Goal: Transaction & Acquisition: Purchase product/service

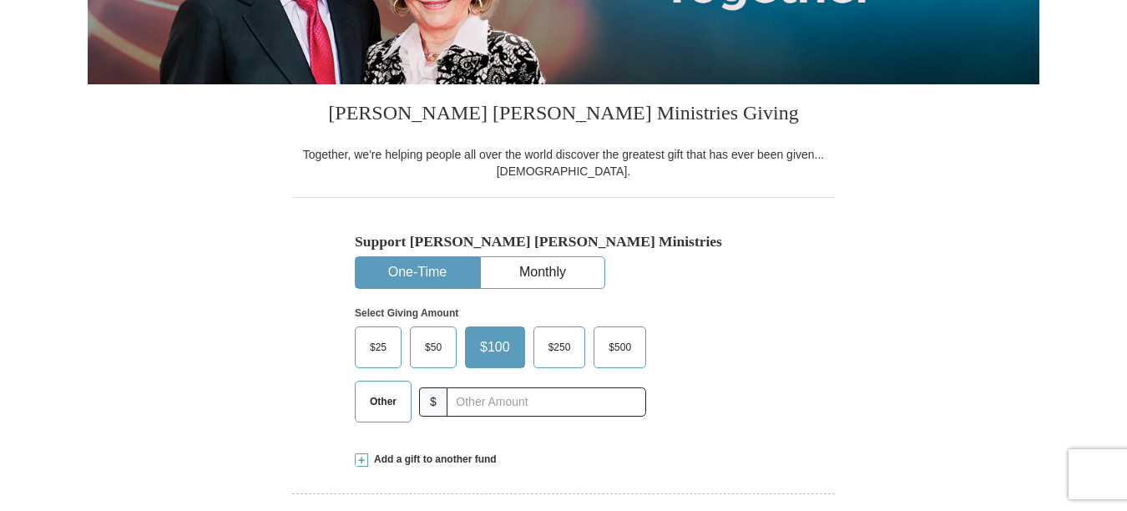
click at [381, 407] on span "Other" at bounding box center [382, 401] width 43 height 25
click at [0, 0] on input "Other" at bounding box center [0, 0] width 0 height 0
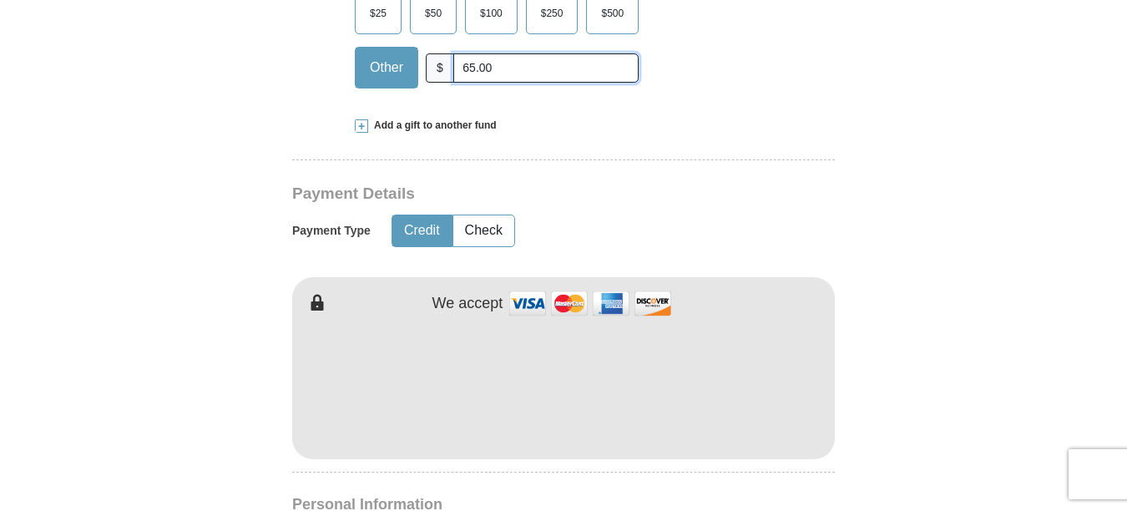
scroll to position [751, 0]
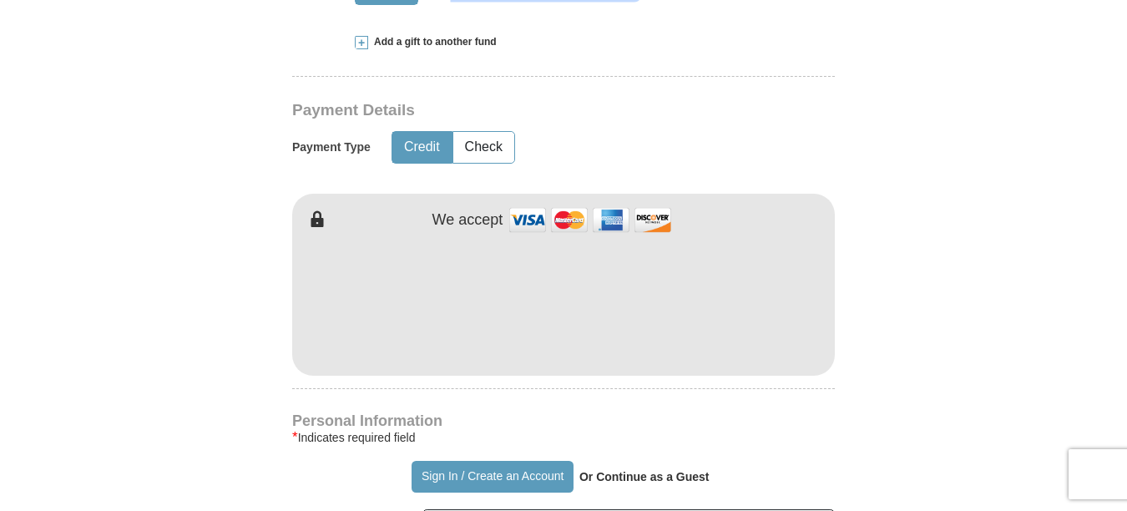
type input "65.00"
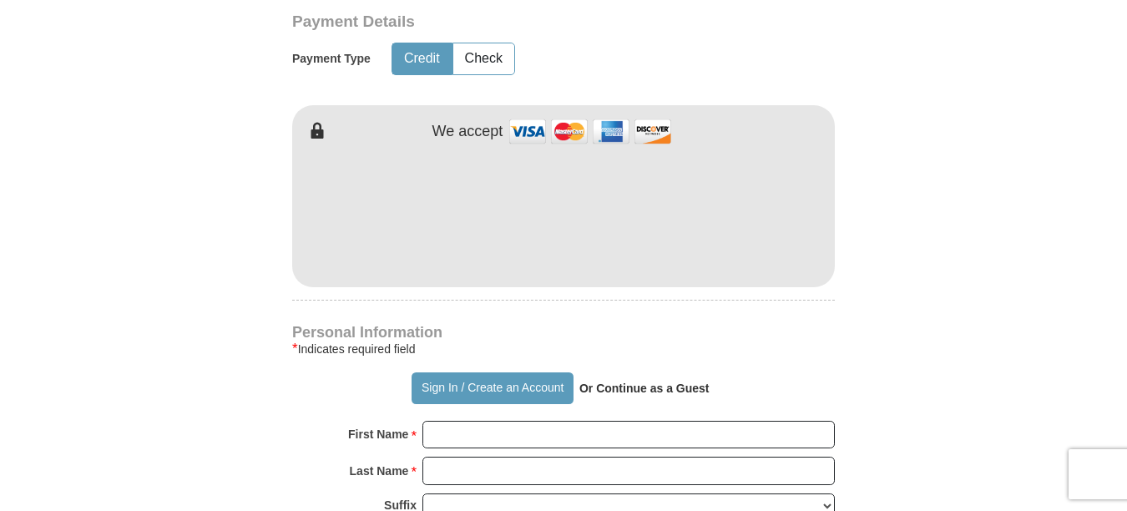
scroll to position [918, 0]
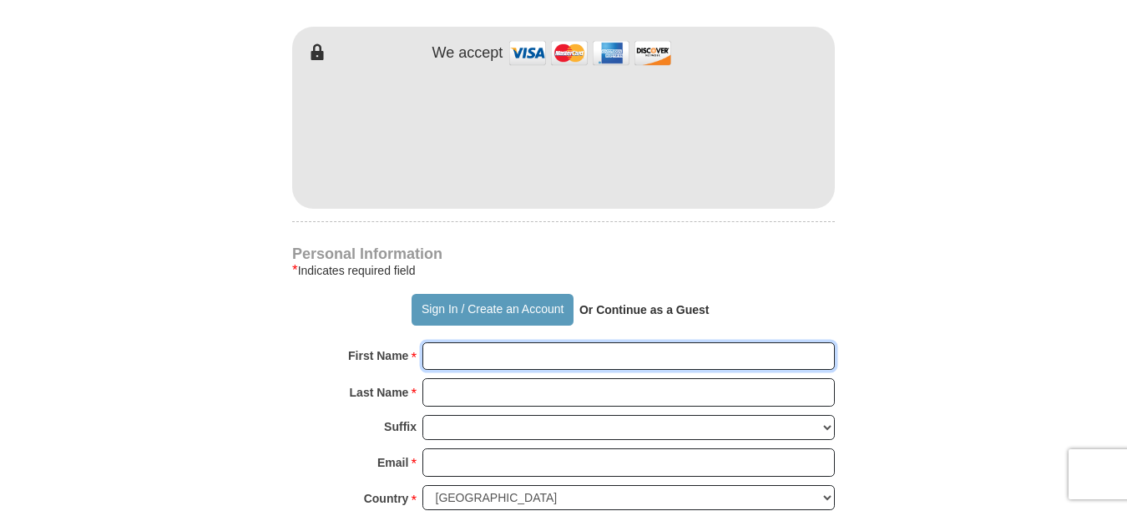
click at [460, 358] on input "First Name *" at bounding box center [628, 356] width 412 height 28
type input "[PERSON_NAME]"
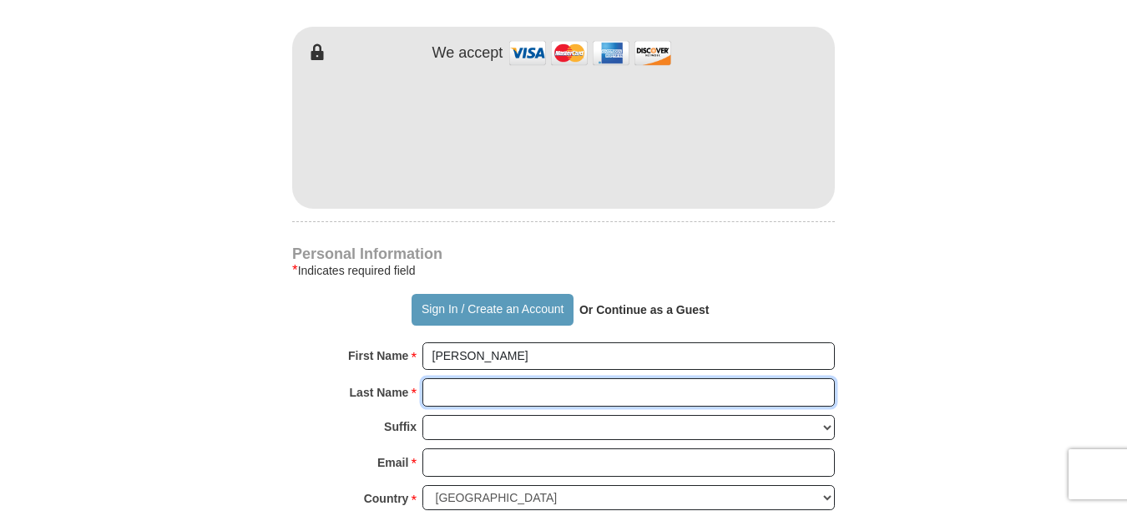
type input "[PERSON_NAME]"
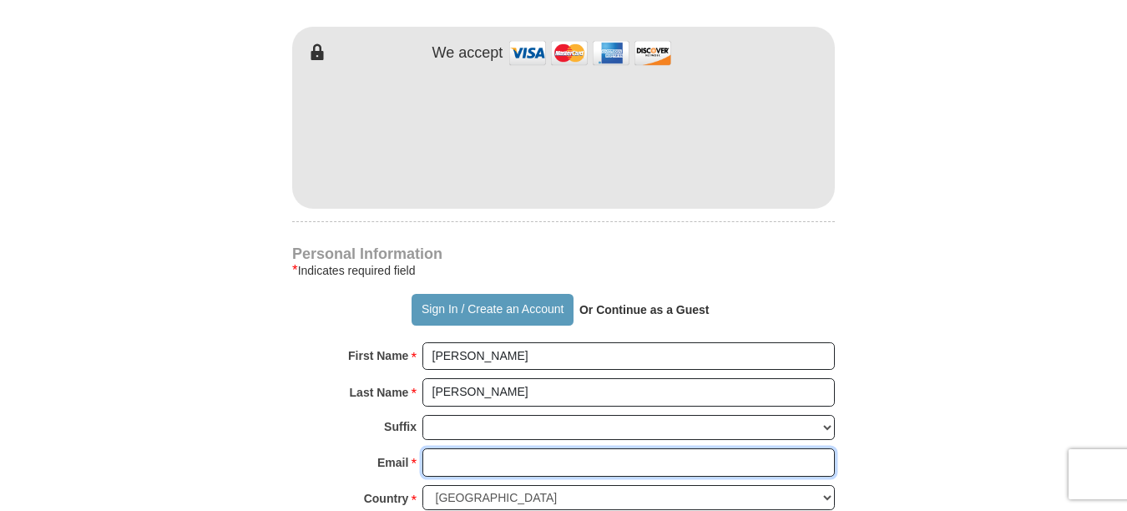
type input "[EMAIL_ADDRESS][DOMAIN_NAME]"
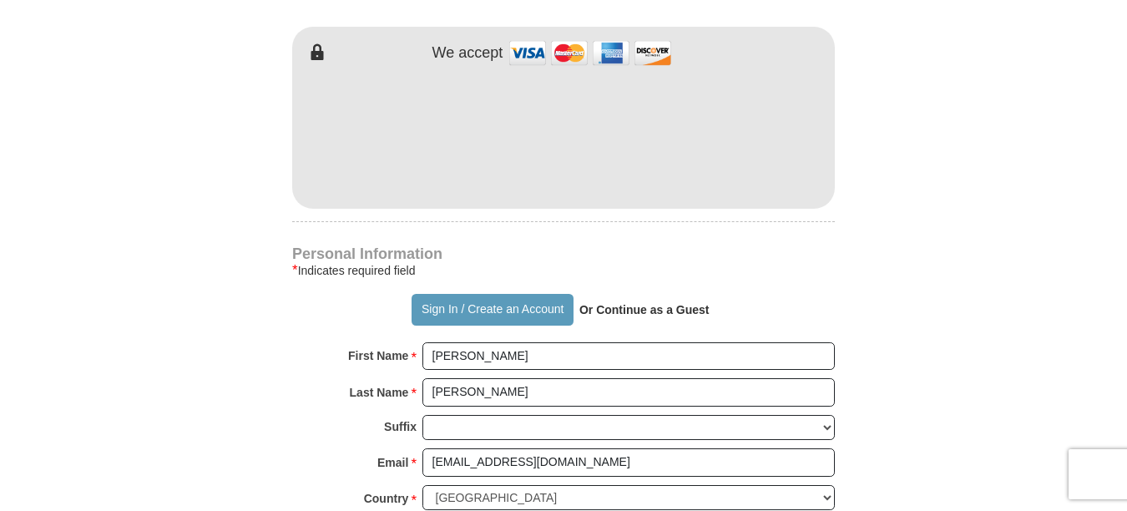
type input "[STREET_ADDRESS][PERSON_NAME]"
type input "PEORIA"
select select "AZ"
type input "85382"
type input "4807073680"
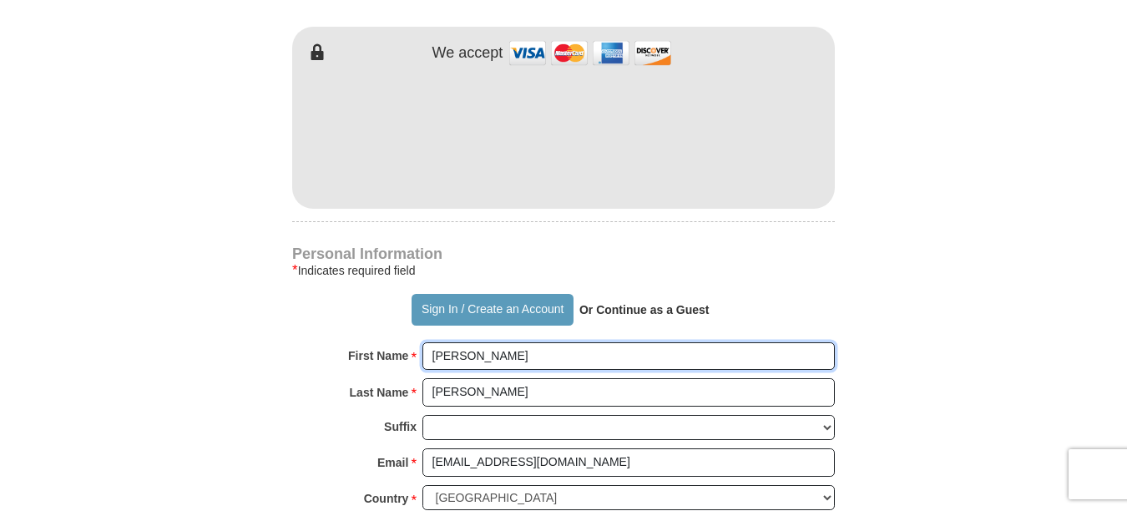
click at [481, 355] on input "[PERSON_NAME]" at bounding box center [628, 356] width 412 height 28
drag, startPoint x: 481, startPoint y: 355, endPoint x: 426, endPoint y: 355, distance: 55.1
click at [426, 355] on input "[PERSON_NAME]" at bounding box center [628, 356] width 412 height 28
click at [427, 355] on input "First Name *" at bounding box center [628, 356] width 412 height 28
type input "[PERSON_NAME]"
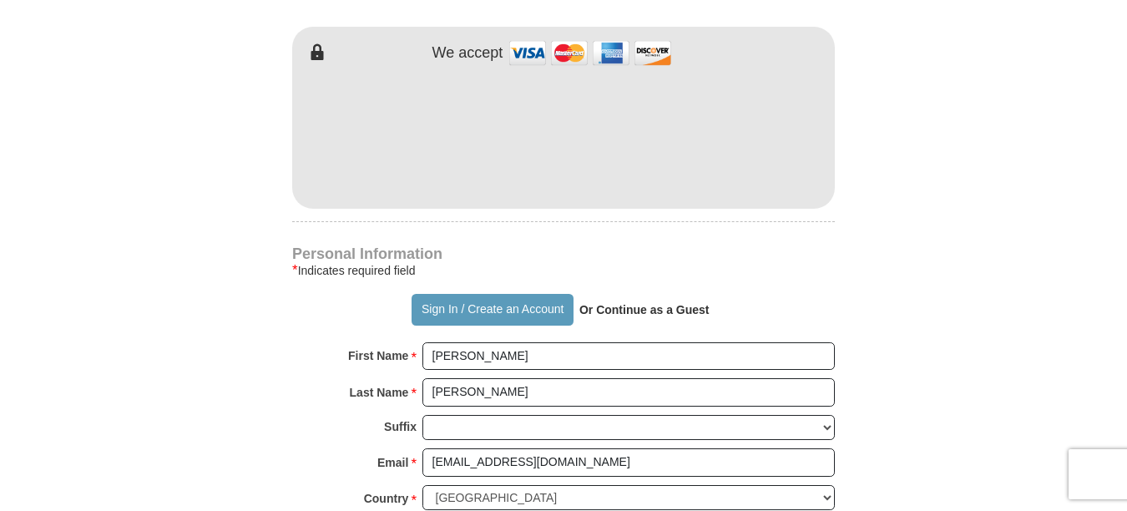
type input "[STREET_ADDRESS][PERSON_NAME]"
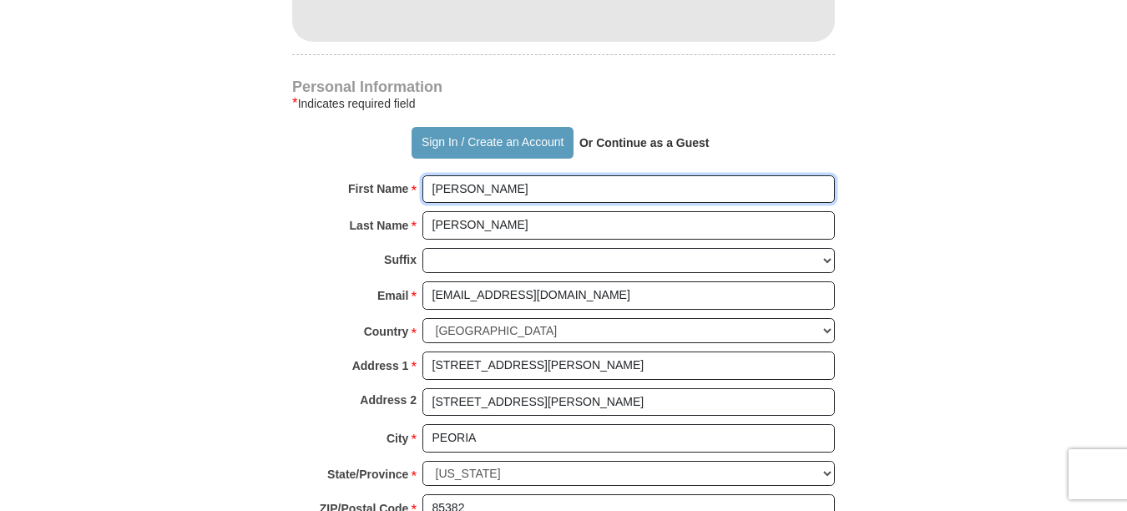
scroll to position [1168, 0]
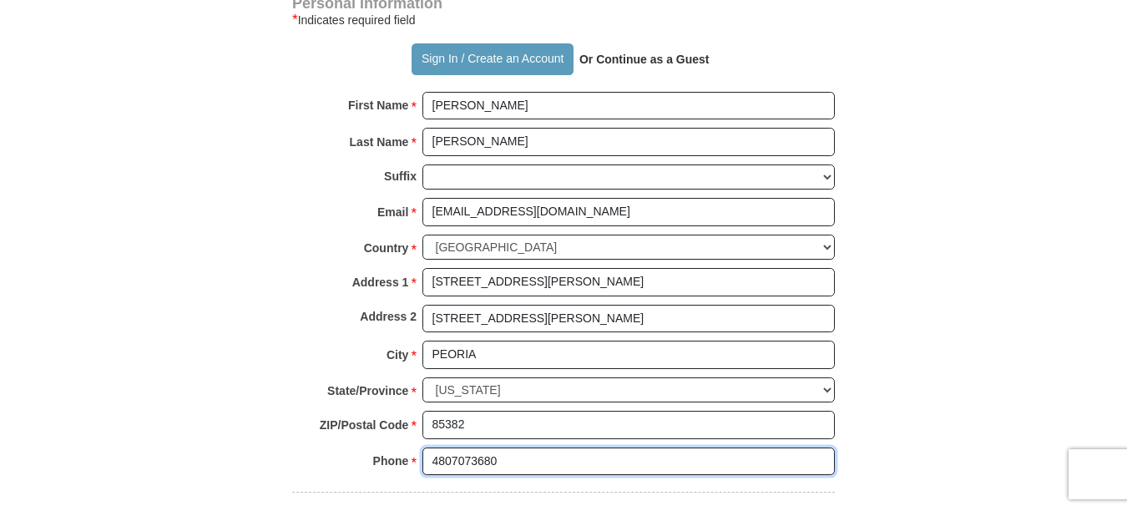
drag, startPoint x: 511, startPoint y: 462, endPoint x: 428, endPoint y: 463, distance: 82.6
click at [428, 463] on input "4807073680" at bounding box center [628, 461] width 412 height 28
type input "4804408753"
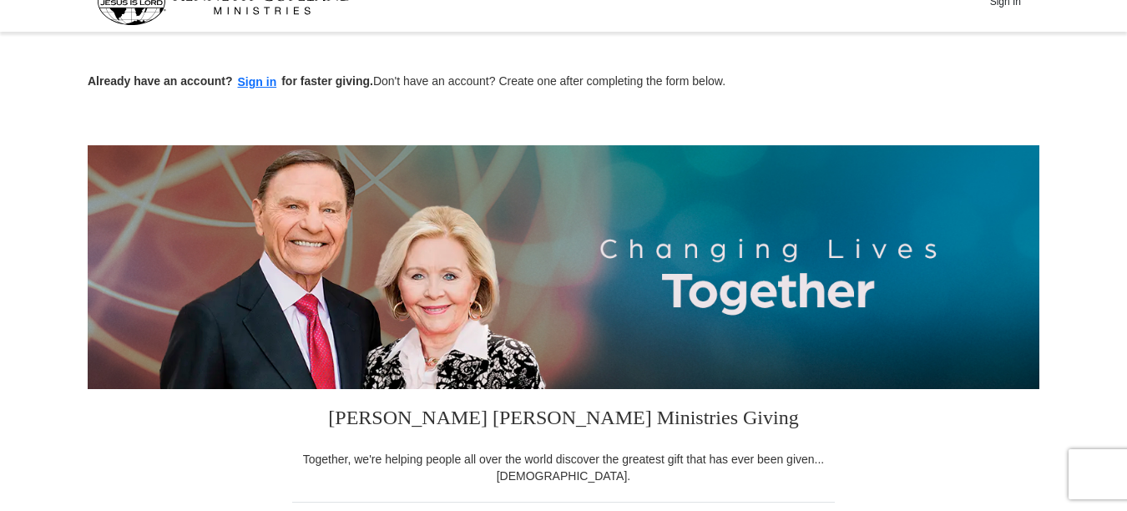
scroll to position [0, 0]
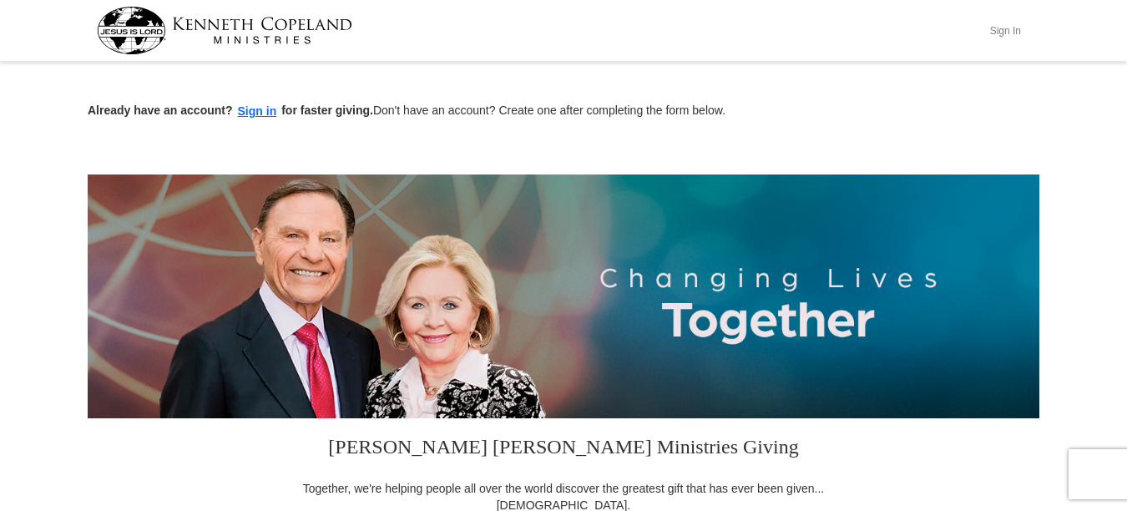
click at [1002, 23] on button "Sign In" at bounding box center [1005, 31] width 50 height 26
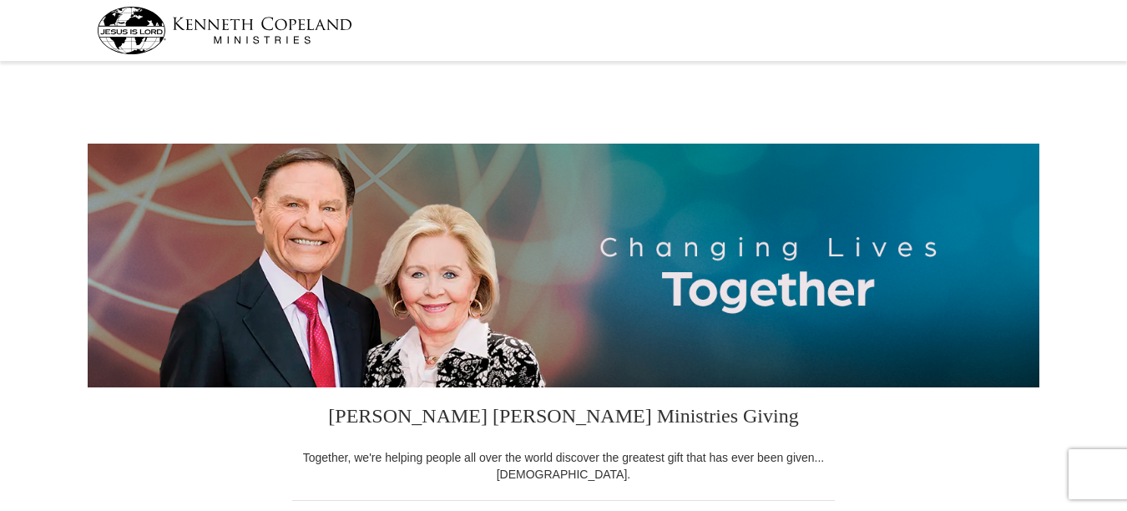
select select "AZ"
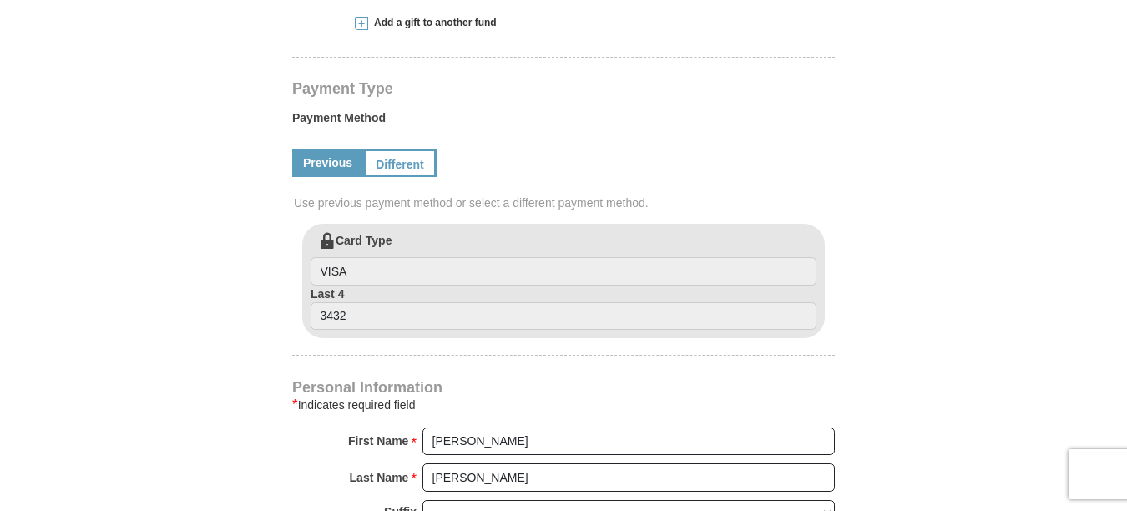
scroll to position [834, 0]
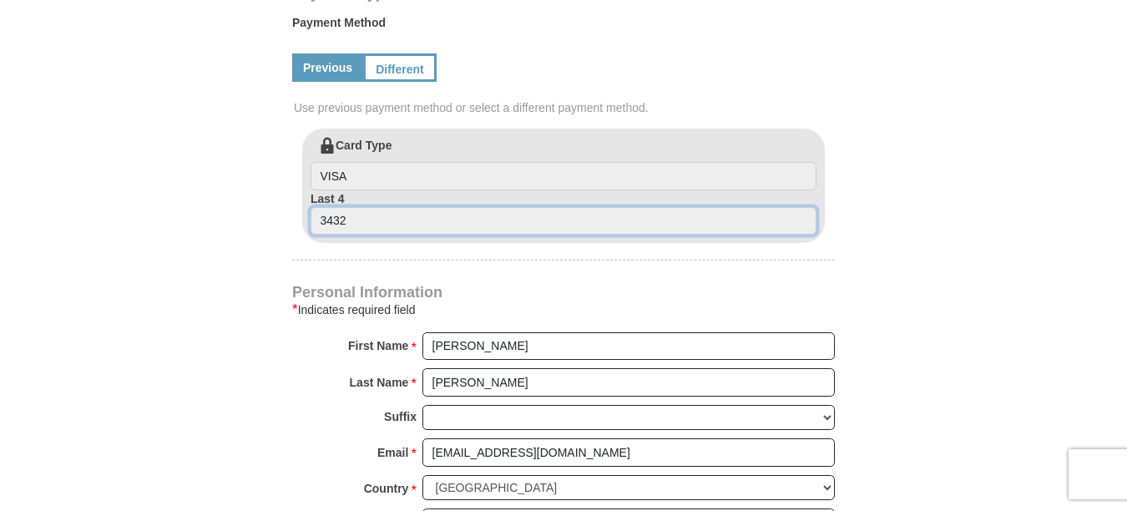
click at [369, 223] on input "3432" at bounding box center [563, 221] width 506 height 28
drag, startPoint x: 355, startPoint y: 223, endPoint x: 300, endPoint y: 221, distance: 55.1
click at [300, 221] on div "Card Type VISA Last 4 3432" at bounding box center [563, 186] width 542 height 114
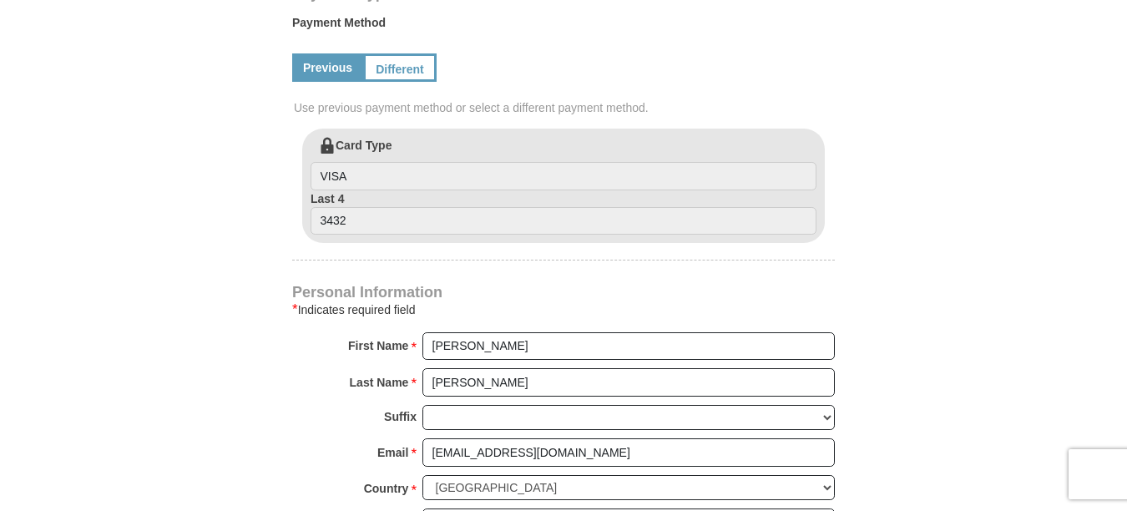
click at [568, 62] on div "Previous Different" at bounding box center [563, 67] width 542 height 57
click at [411, 63] on link "Different" at bounding box center [398, 67] width 70 height 28
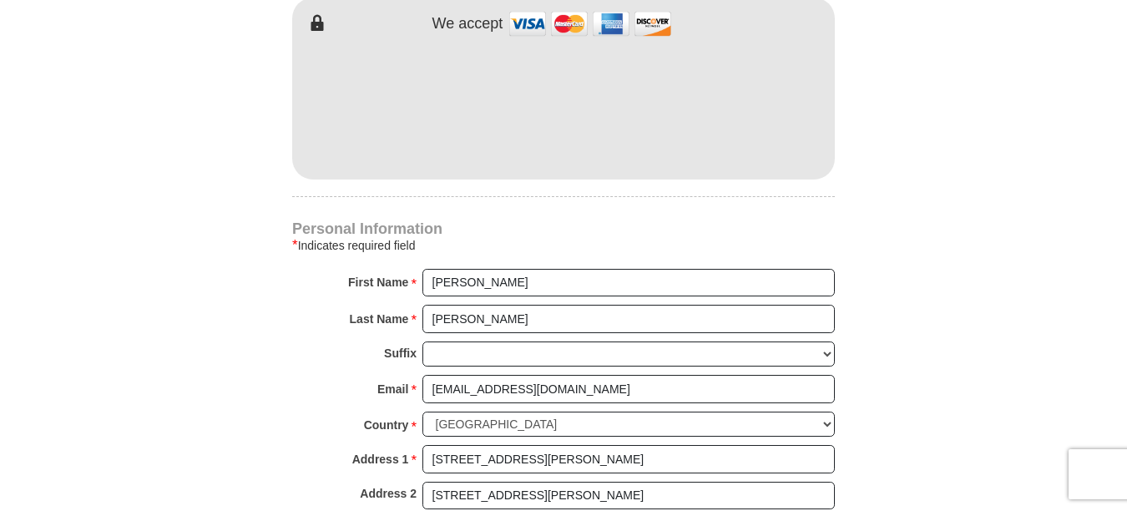
scroll to position [1085, 0]
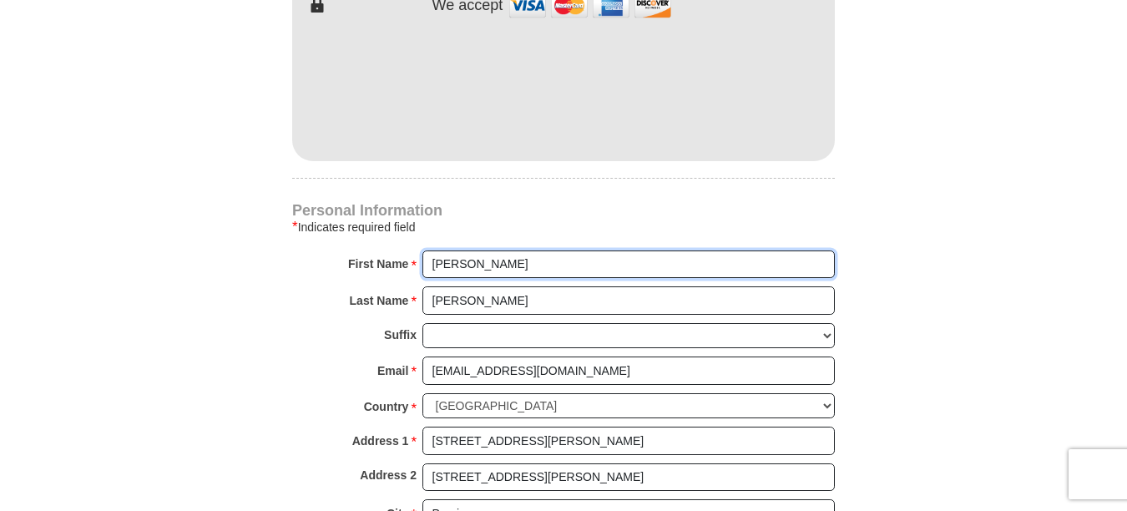
drag, startPoint x: 457, startPoint y: 265, endPoint x: 420, endPoint y: 264, distance: 37.6
click at [420, 264] on div "First Name * Ron Please enter First Name" at bounding box center [563, 268] width 542 height 37
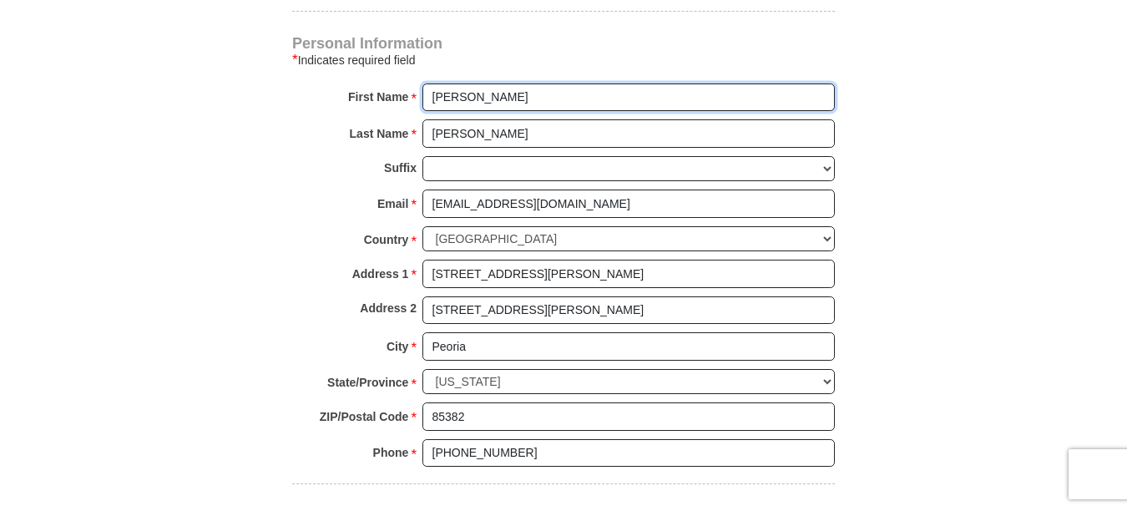
scroll to position [1335, 0]
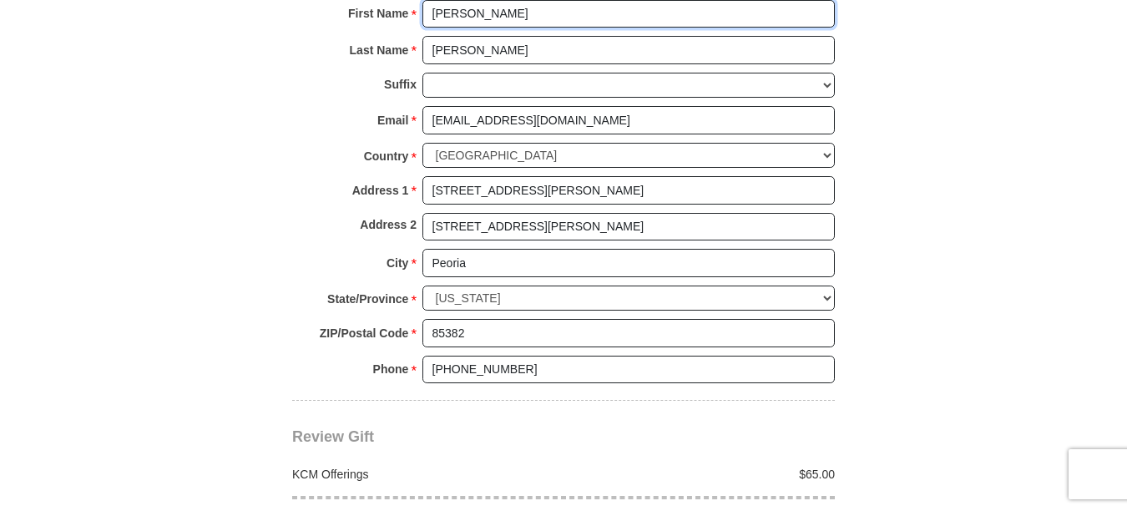
type input "[PERSON_NAME]"
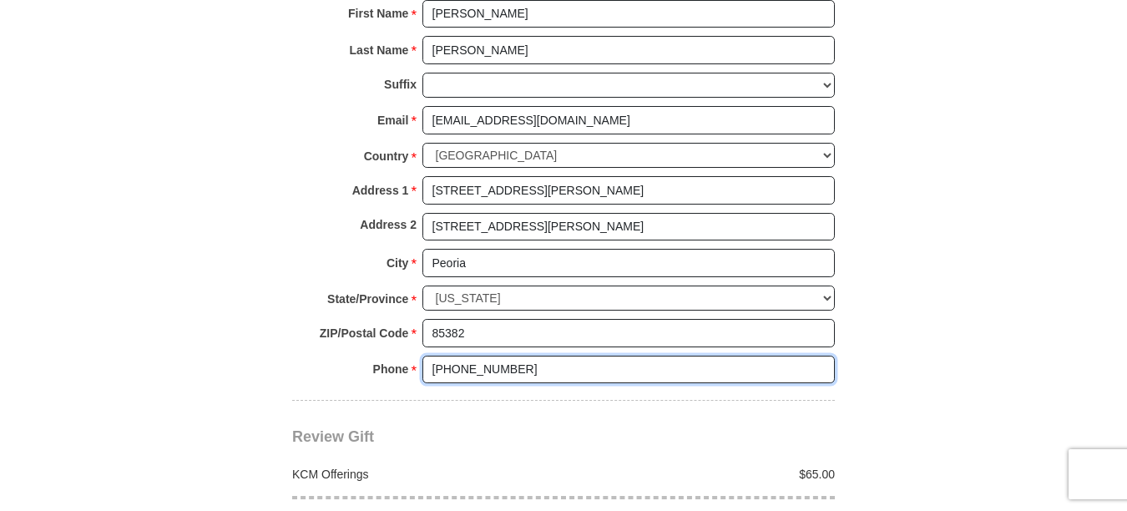
drag, startPoint x: 517, startPoint y: 365, endPoint x: 461, endPoint y: 371, distance: 56.2
click at [461, 371] on input "(480) 707-3680" at bounding box center [628, 369] width 412 height 28
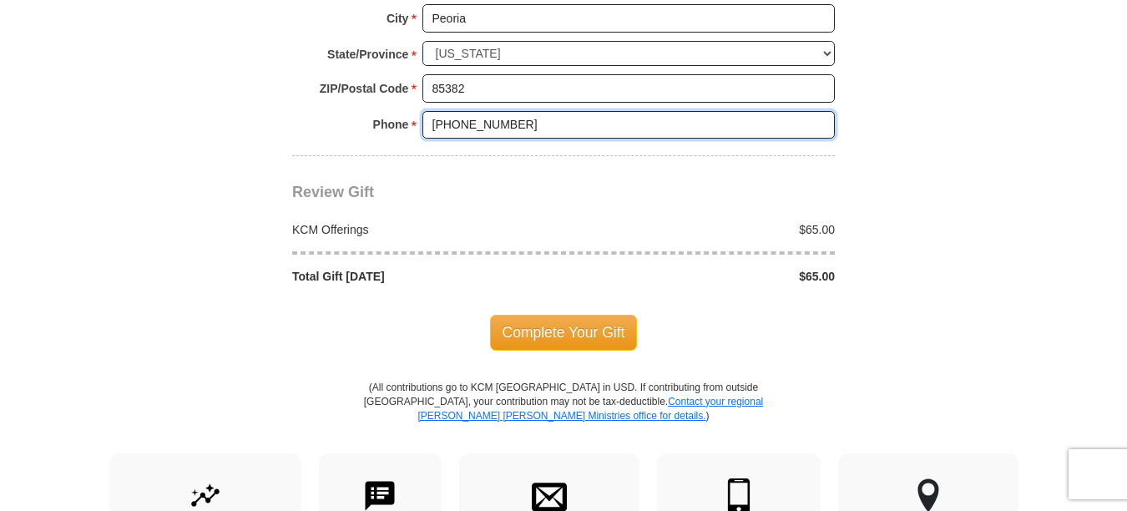
scroll to position [1585, 0]
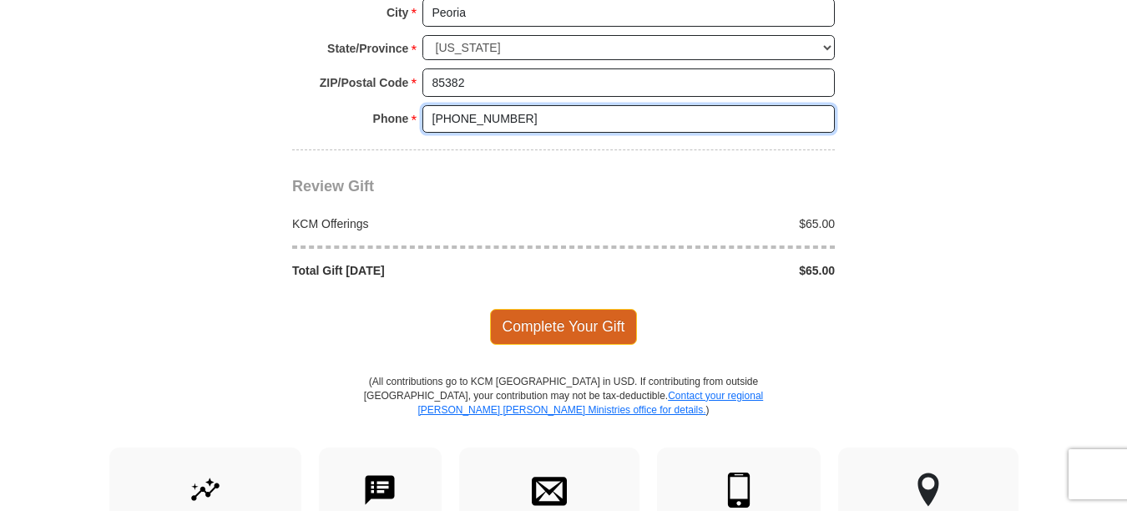
type input "(480)4408753"
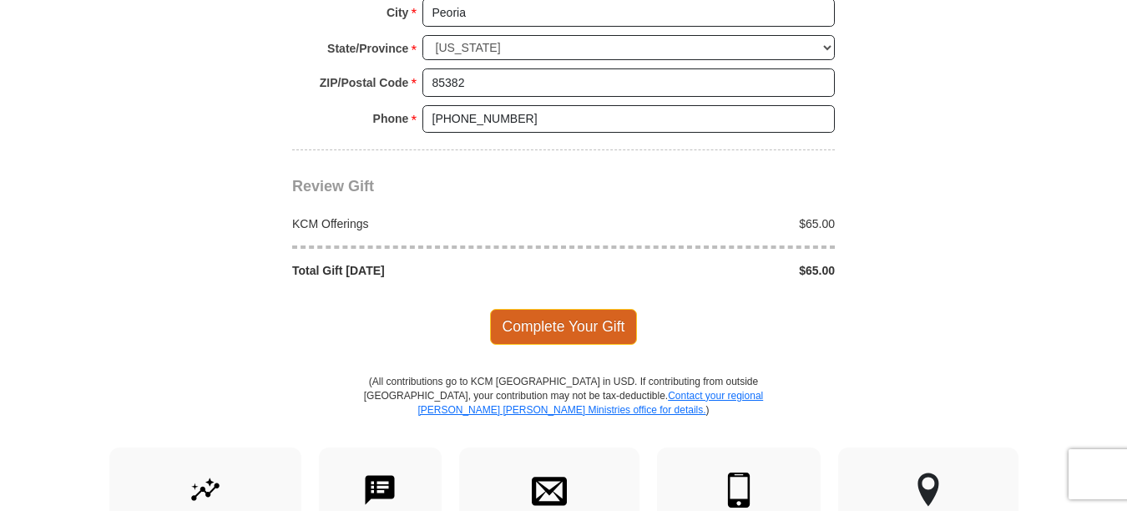
click at [559, 319] on span "Complete Your Gift" at bounding box center [564, 326] width 148 height 35
